Goal: Find specific page/section: Find specific page/section

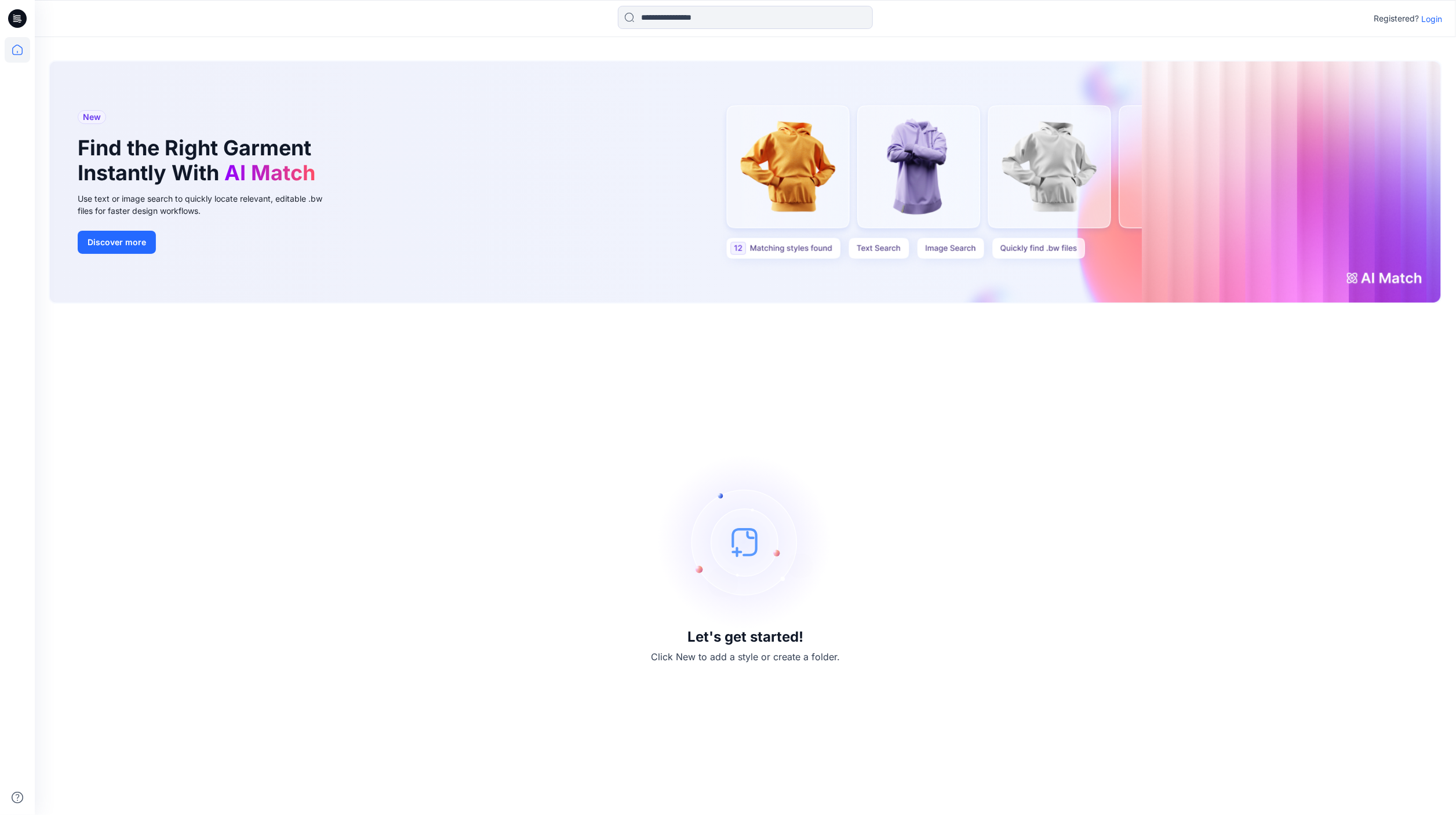
click at [1428, 19] on p "Login" at bounding box center [1431, 19] width 21 height 12
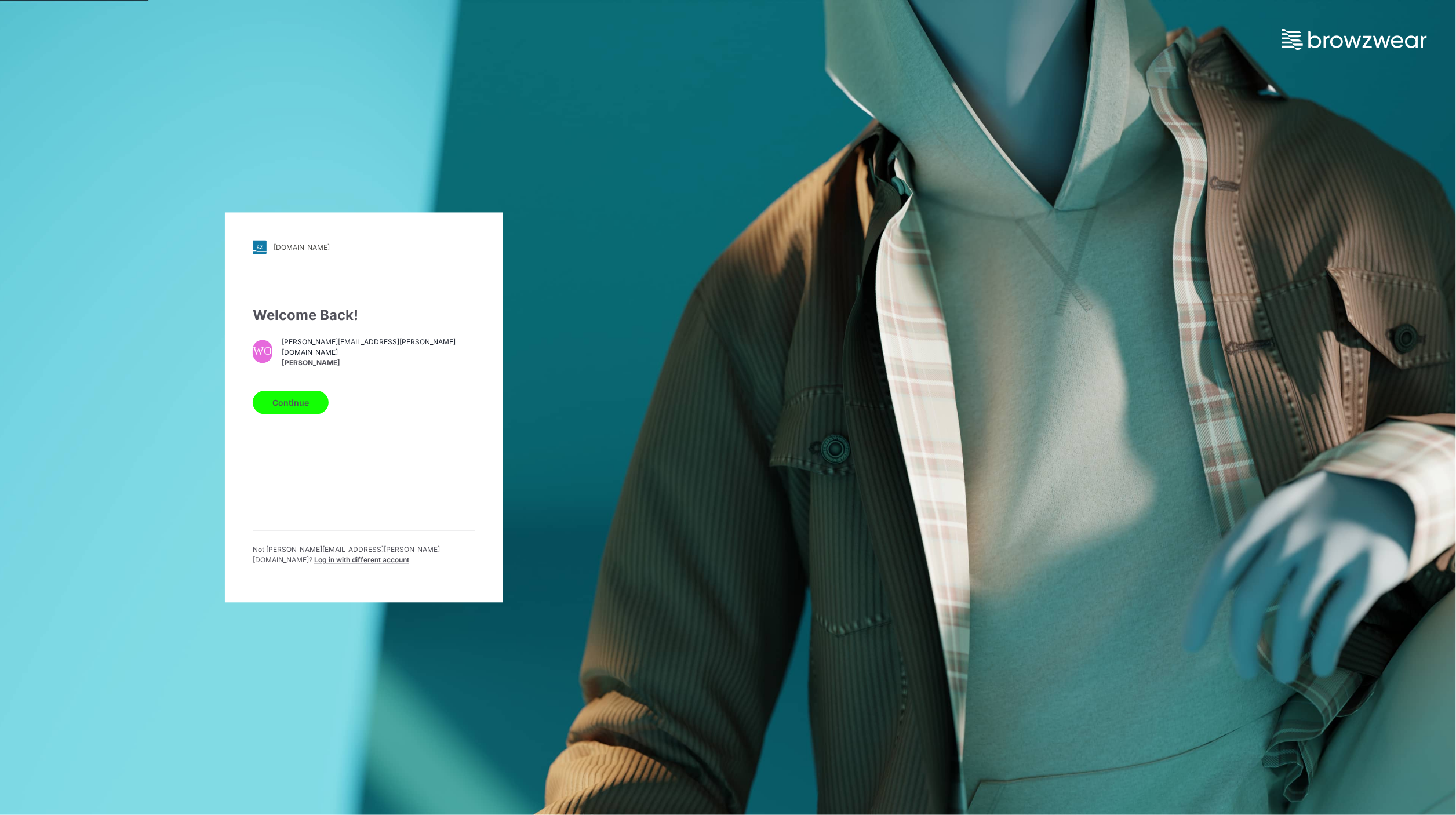
click at [363, 523] on div "Welcome Back! WO [PERSON_NAME][EMAIL_ADDRESS][PERSON_NAME][DOMAIN_NAME] [PERSON…" at bounding box center [364, 440] width 222 height 270
click at [295, 407] on button "Continue" at bounding box center [291, 403] width 76 height 23
click at [281, 402] on button "Continue" at bounding box center [291, 403] width 76 height 23
click at [335, 522] on div "Welcome Back! WO [PERSON_NAME][EMAIL_ADDRESS][PERSON_NAME][DOMAIN_NAME] [PERSON…" at bounding box center [364, 440] width 222 height 270
click at [336, 521] on div "Welcome Back! WO [PERSON_NAME][EMAIL_ADDRESS][PERSON_NAME][DOMAIN_NAME] [PERSON…" at bounding box center [364, 440] width 222 height 270
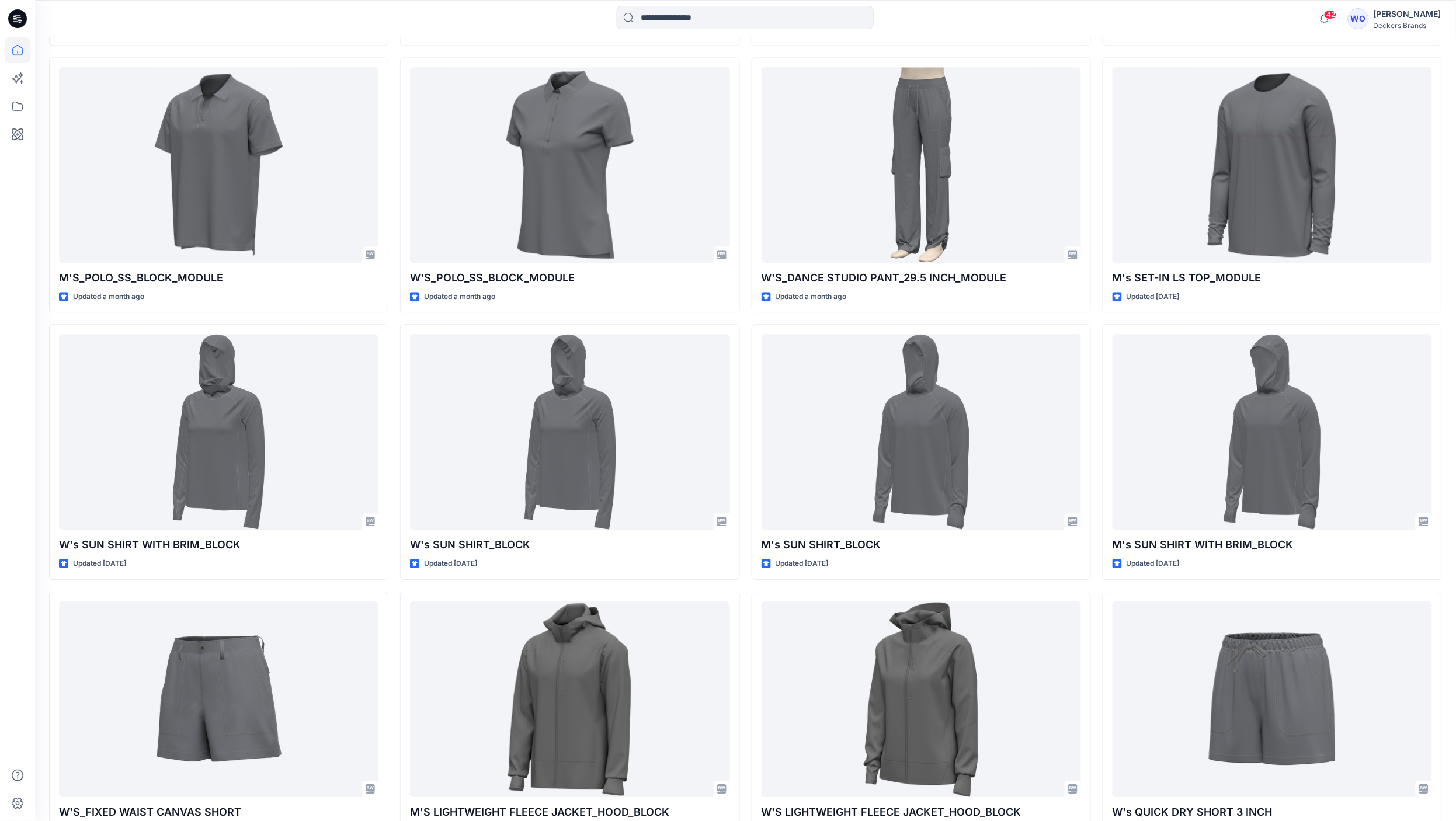
scroll to position [1192, 0]
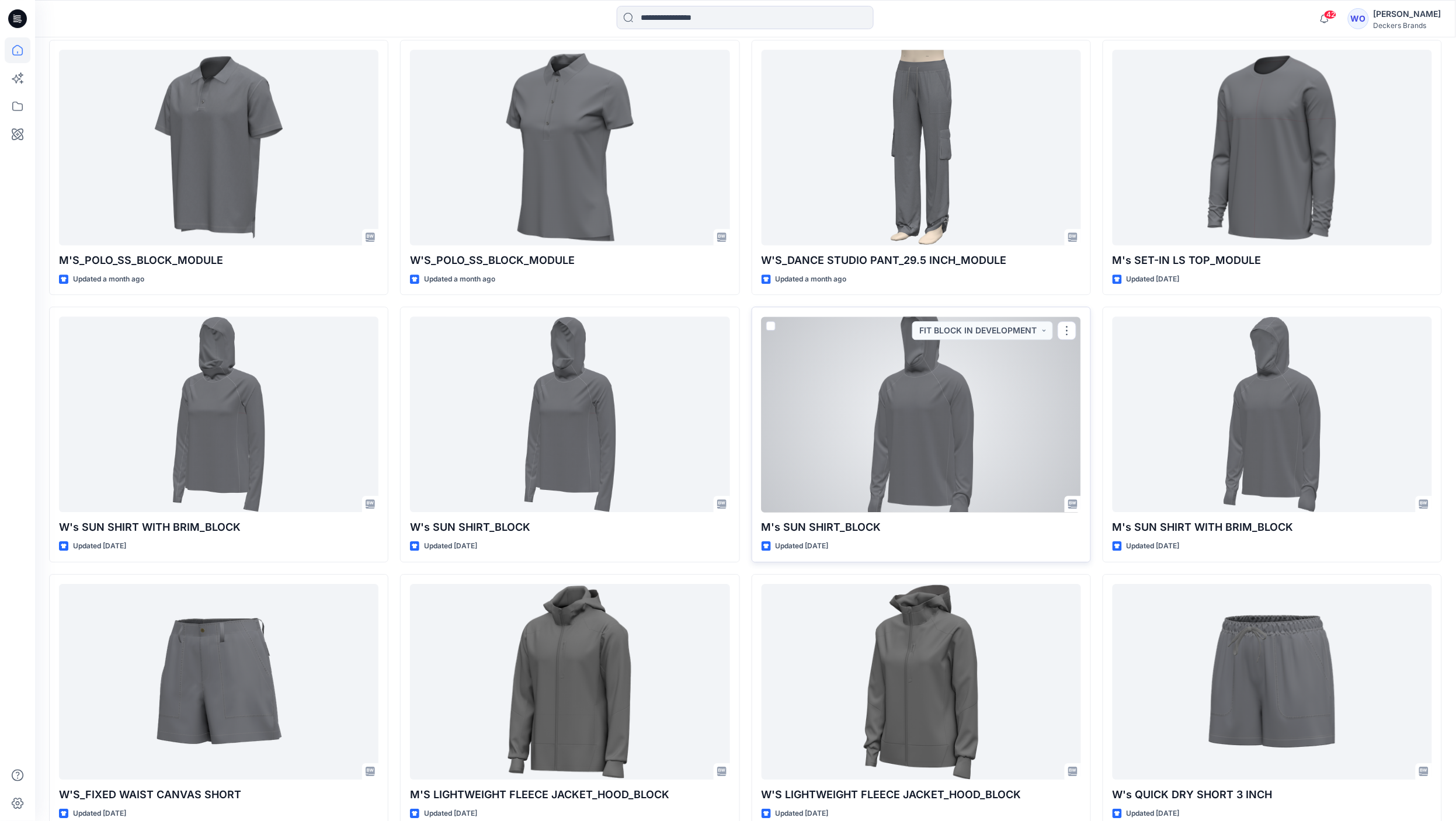
click at [935, 432] on div at bounding box center [921, 414] width 319 height 195
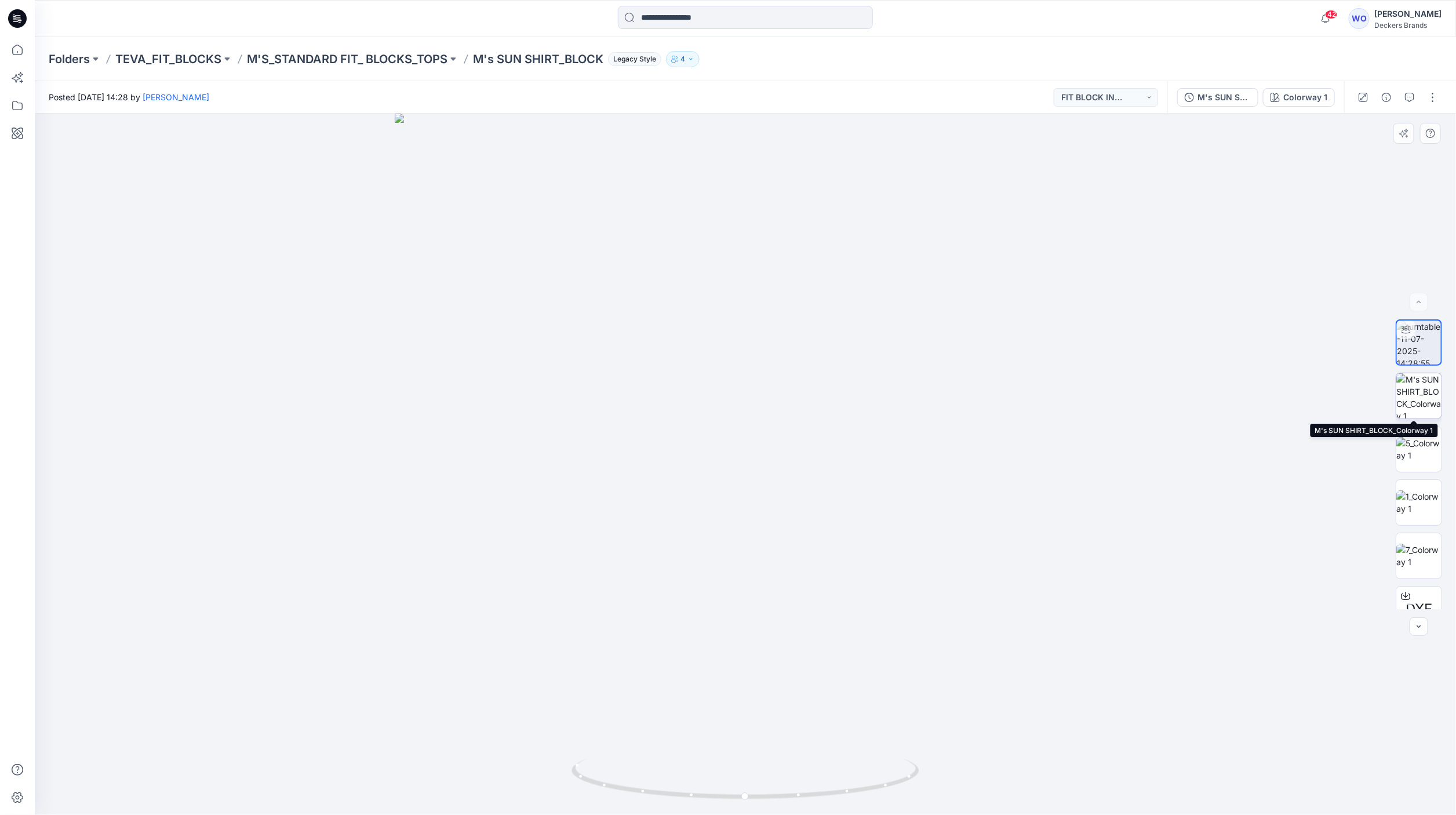
click at [1407, 395] on img at bounding box center [1418, 395] width 45 height 45
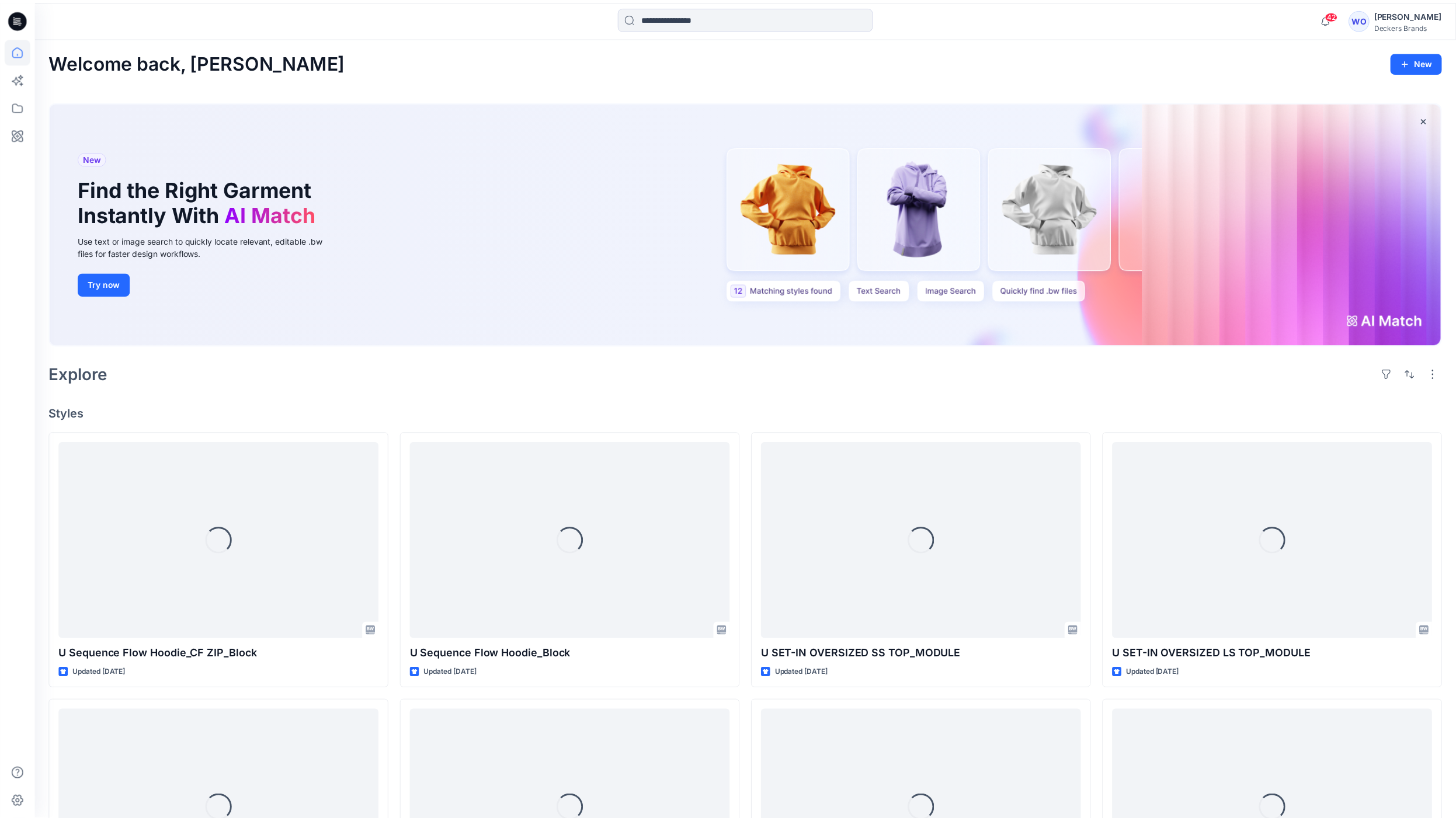
scroll to position [1192, 0]
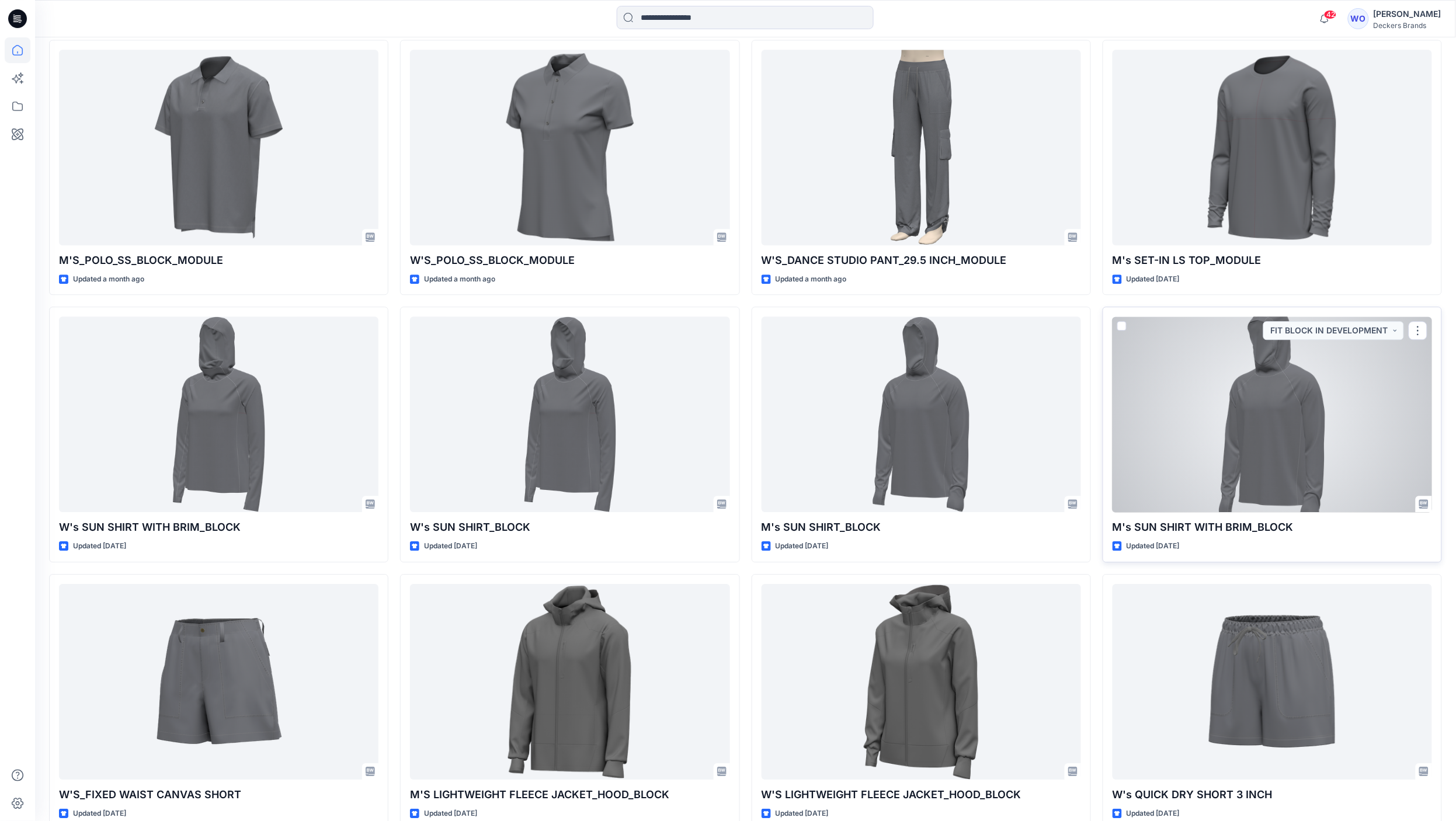
click at [1244, 425] on div at bounding box center [1272, 414] width 319 height 195
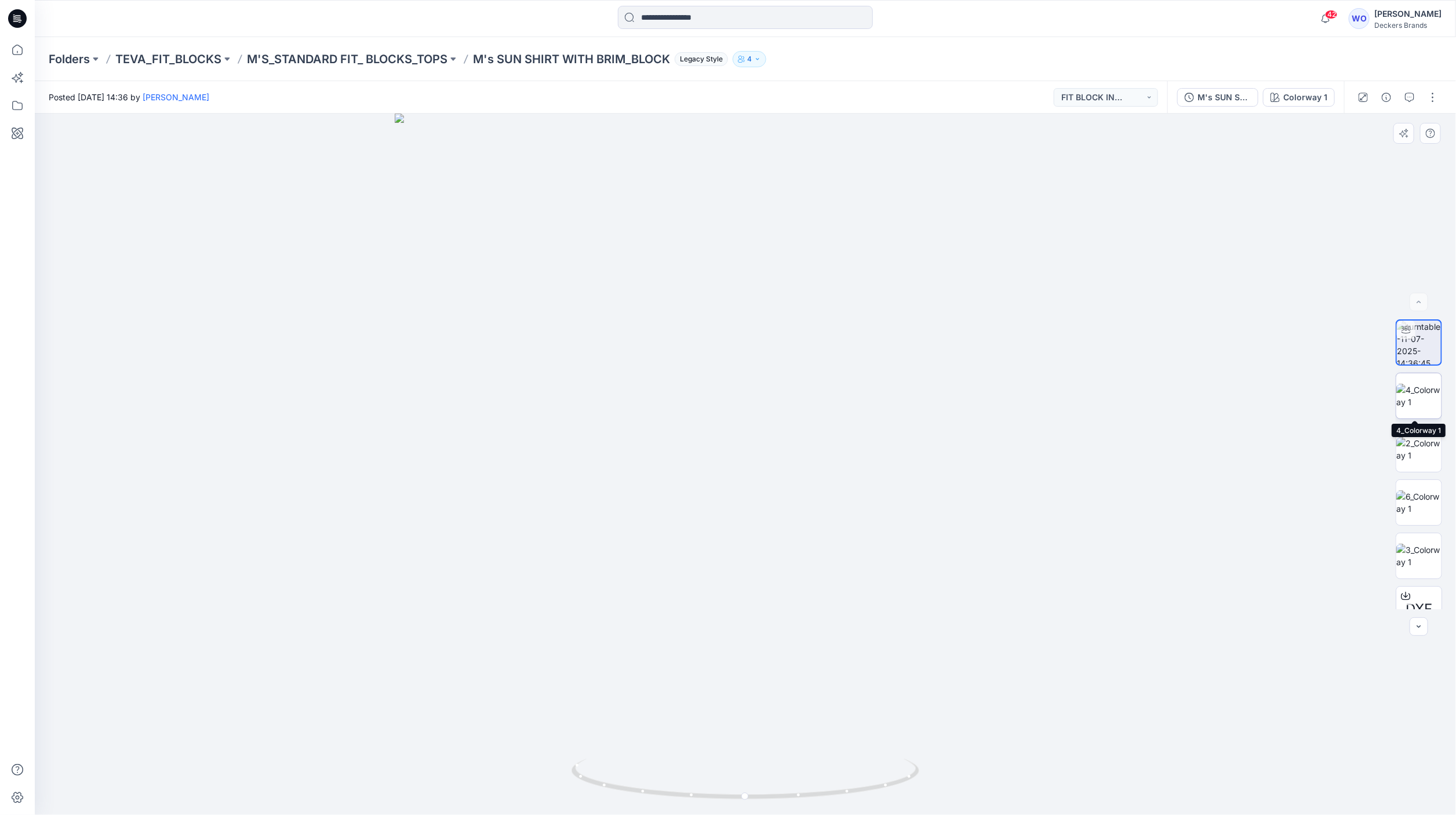
click at [1417, 393] on img at bounding box center [1418, 396] width 45 height 25
click at [1419, 558] on img at bounding box center [1418, 556] width 45 height 25
click at [1420, 460] on img at bounding box center [1418, 450] width 45 height 25
click at [1411, 586] on img at bounding box center [1418, 586] width 45 height 45
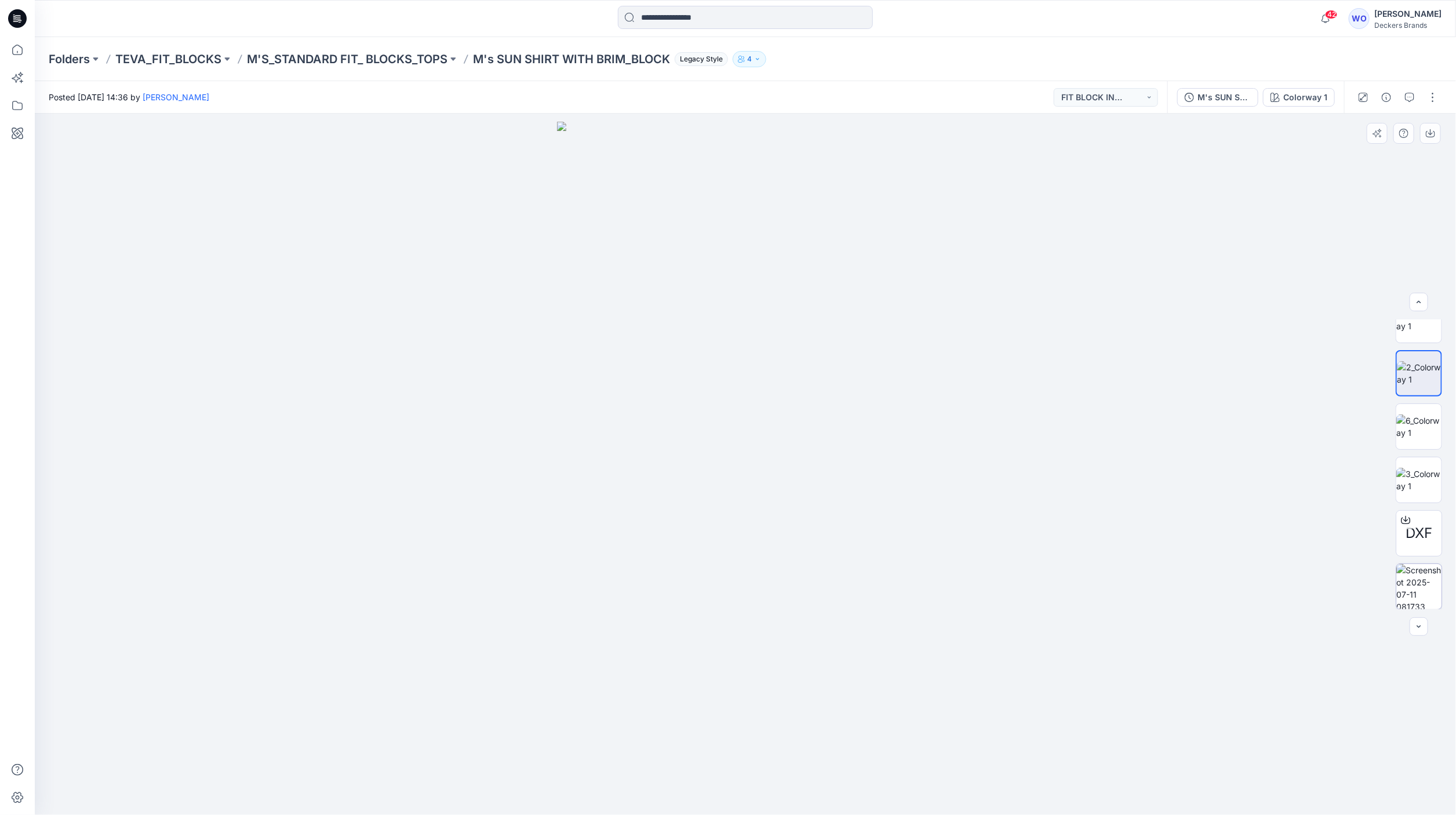
click at [1411, 586] on img at bounding box center [1418, 586] width 45 height 45
